Goal: Task Accomplishment & Management: Use online tool/utility

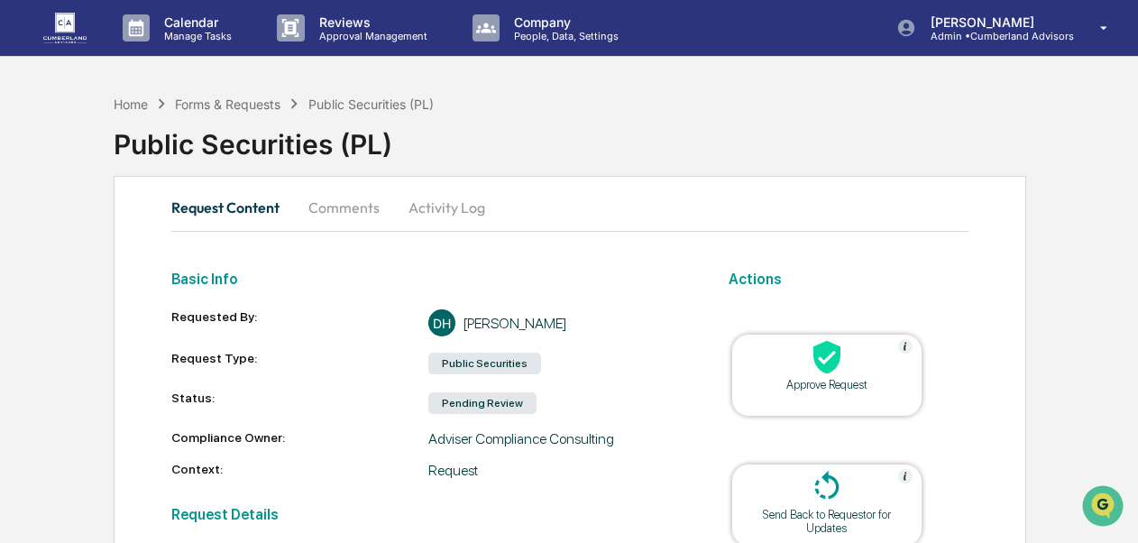
click at [862, 344] on div at bounding box center [827, 358] width 180 height 39
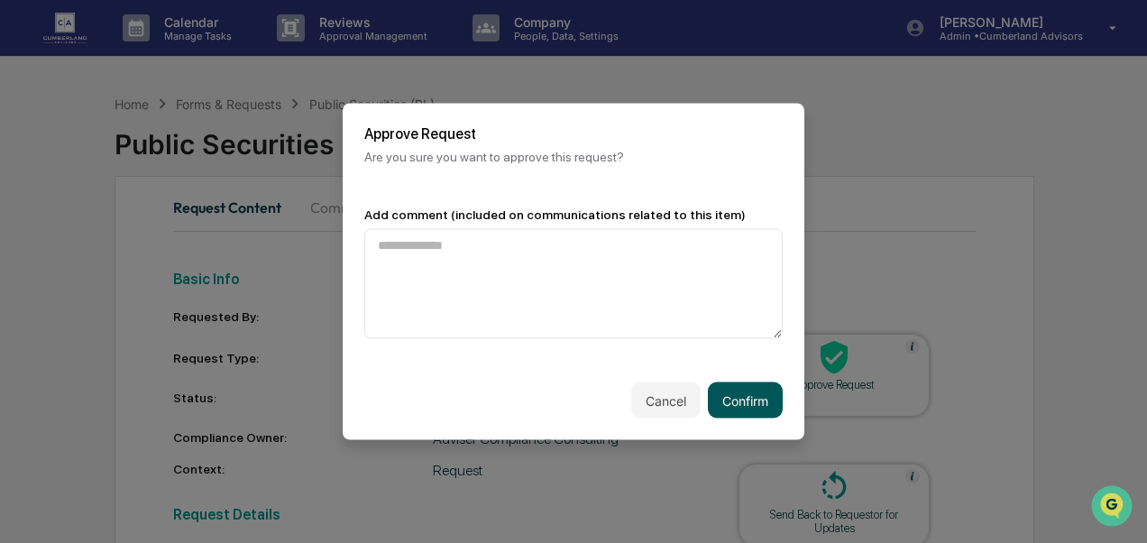
click at [737, 386] on button "Confirm" at bounding box center [745, 400] width 75 height 36
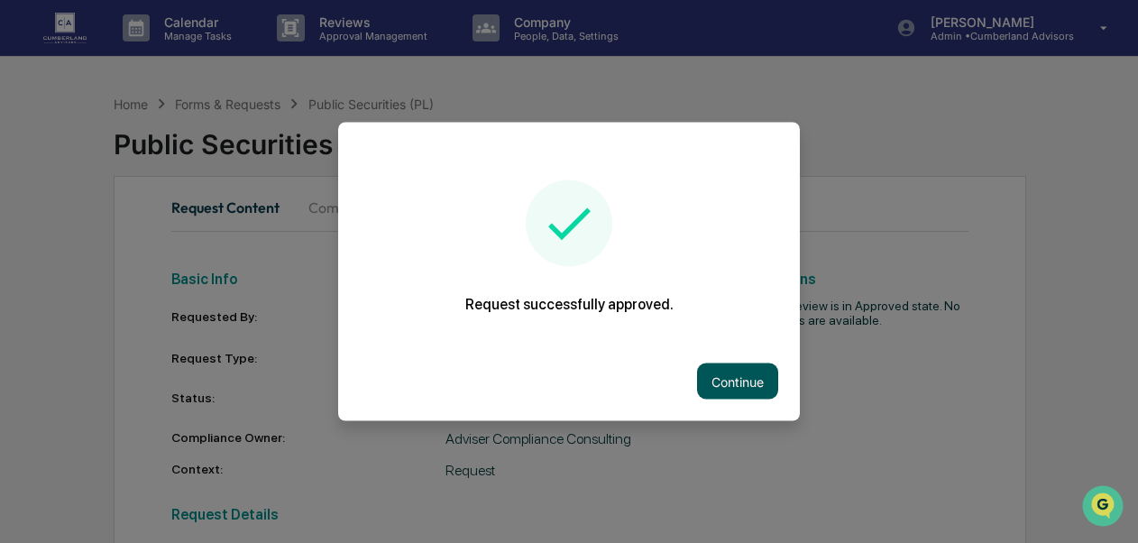
click at [727, 365] on button "Continue" at bounding box center [737, 381] width 81 height 36
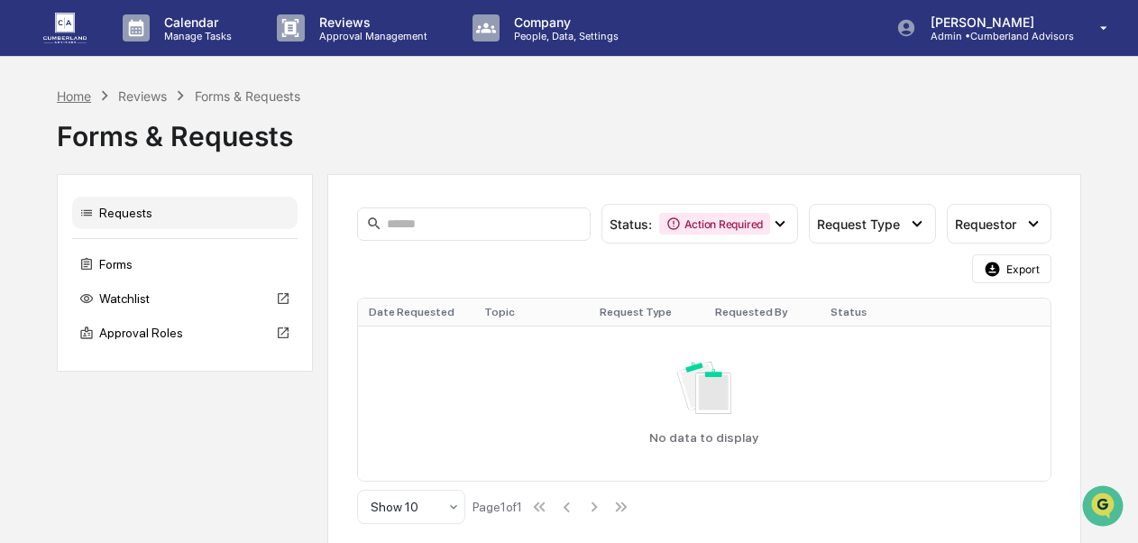
click at [66, 93] on div "Home" at bounding box center [74, 95] width 34 height 15
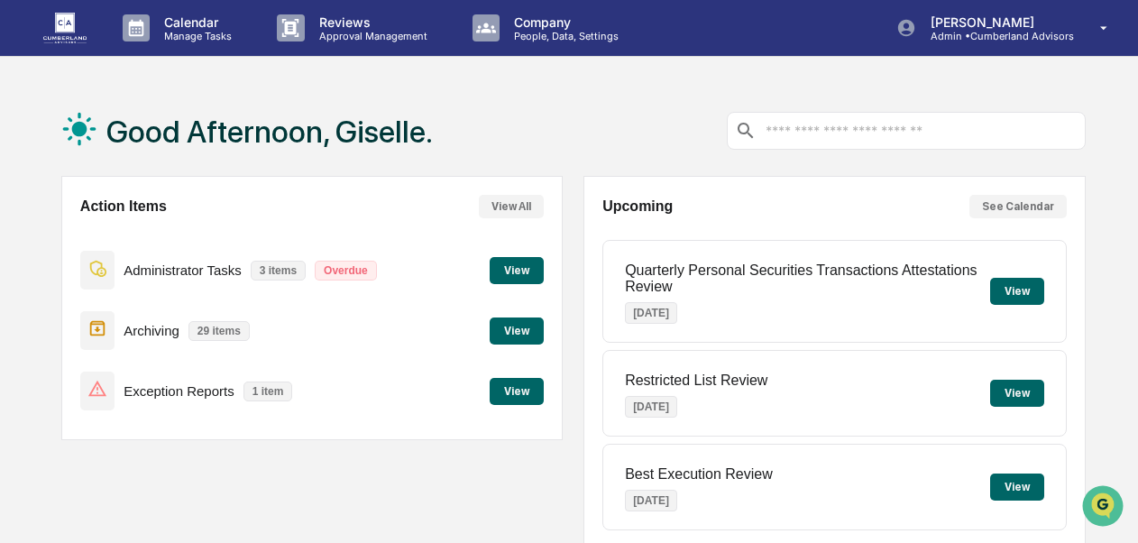
click at [502, 391] on button "View" at bounding box center [517, 391] width 54 height 27
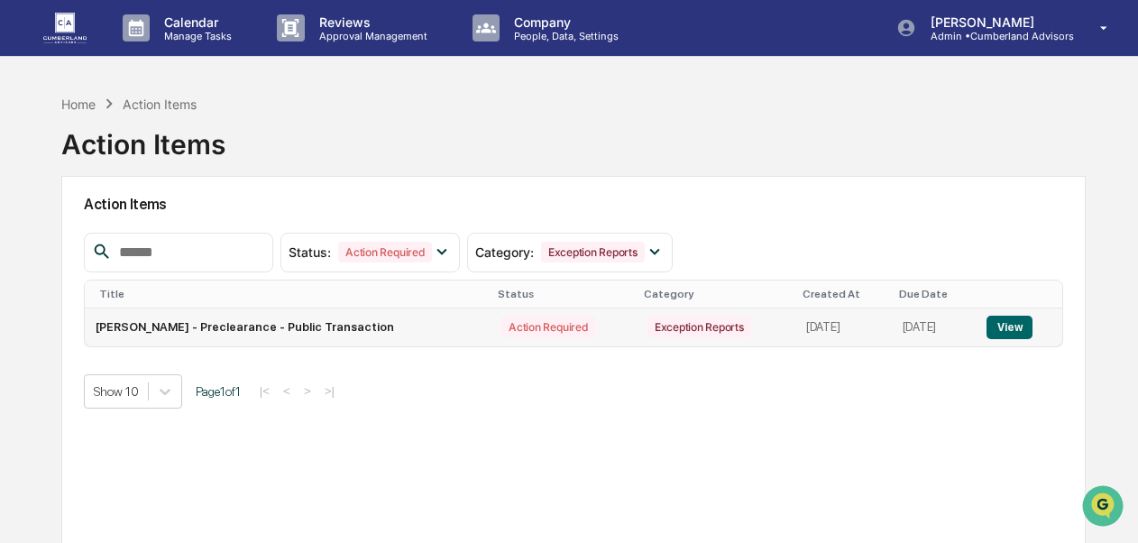
click at [1018, 328] on button "View" at bounding box center [1009, 327] width 46 height 23
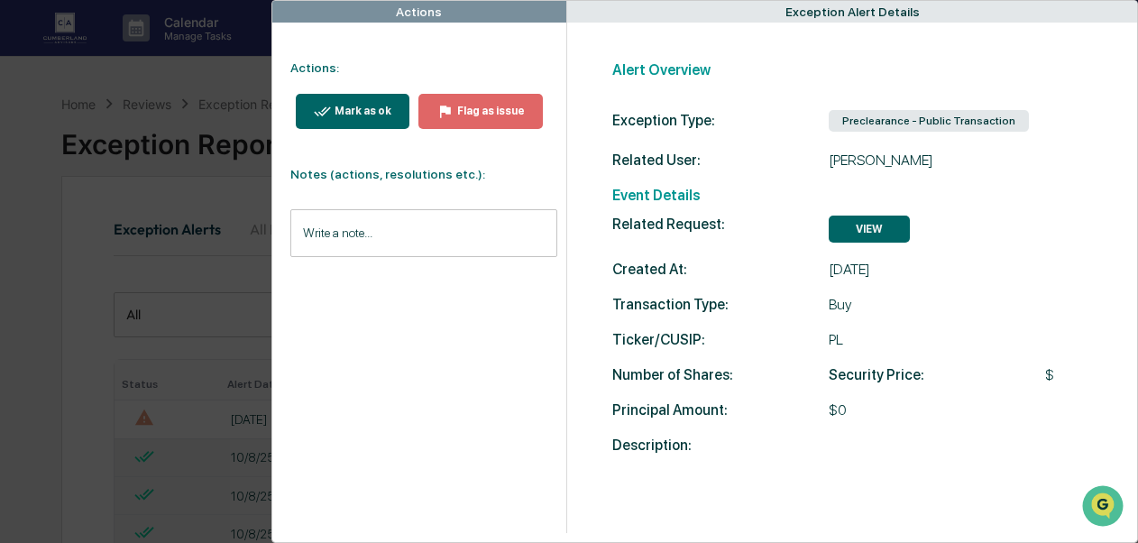
click at [378, 110] on div "Mark as ok" at bounding box center [361, 111] width 60 height 13
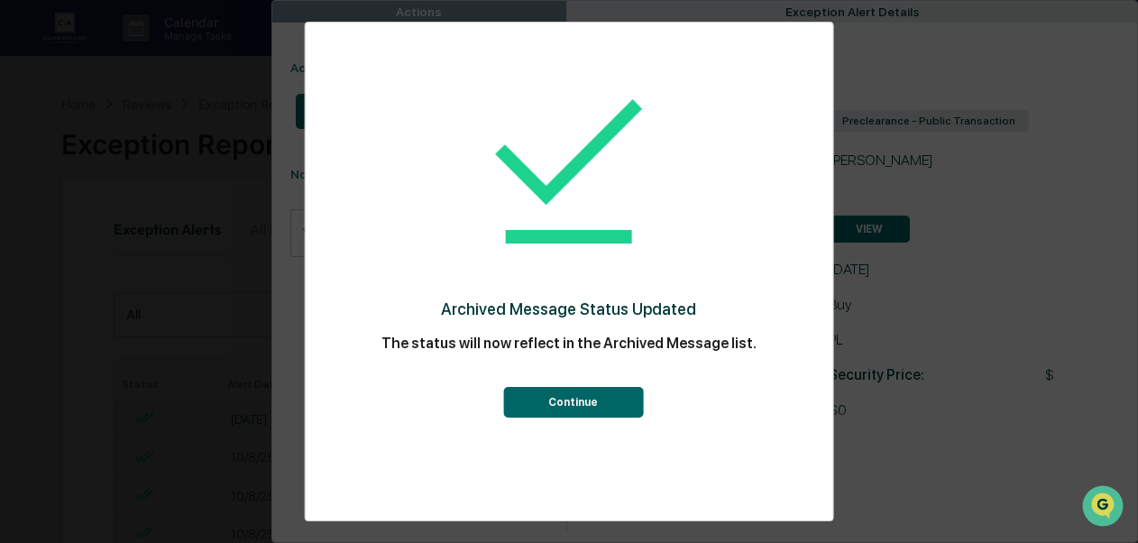
click at [563, 400] on button "Continue" at bounding box center [573, 402] width 140 height 31
